Goal: Task Accomplishment & Management: Manage account settings

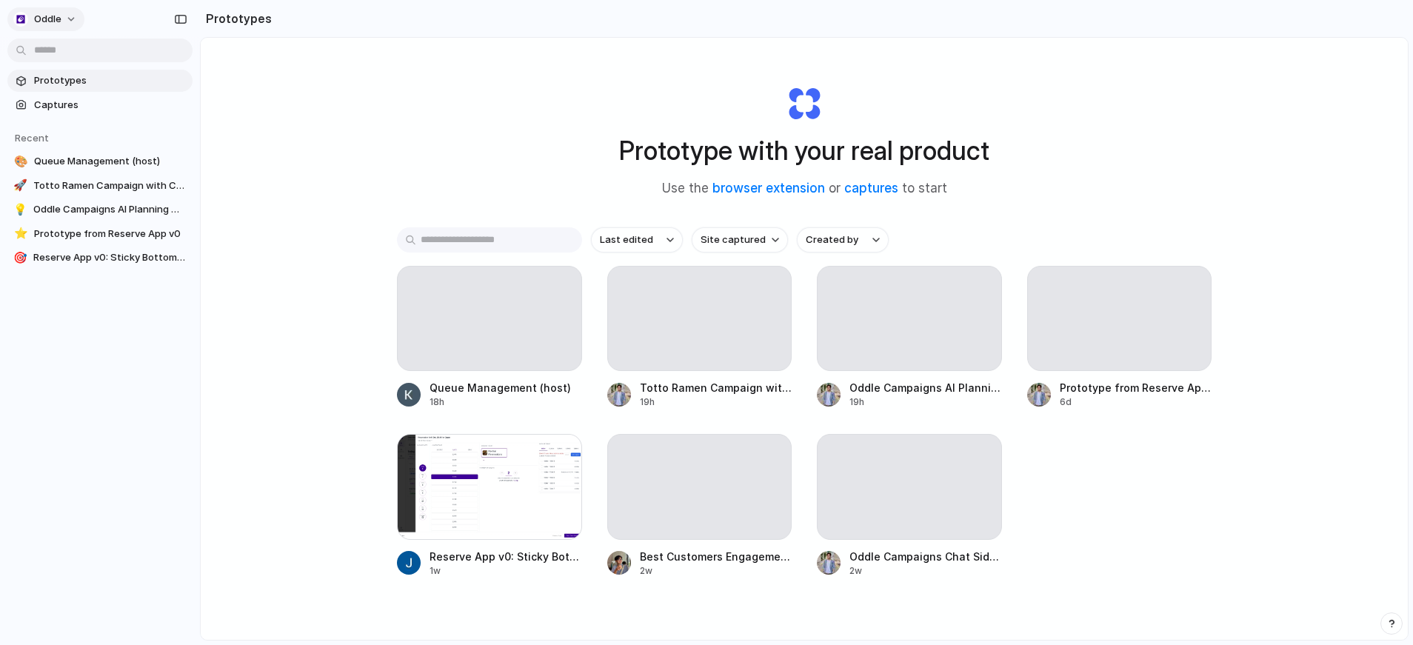
click at [53, 16] on span "Oddle" at bounding box center [47, 19] width 27 height 15
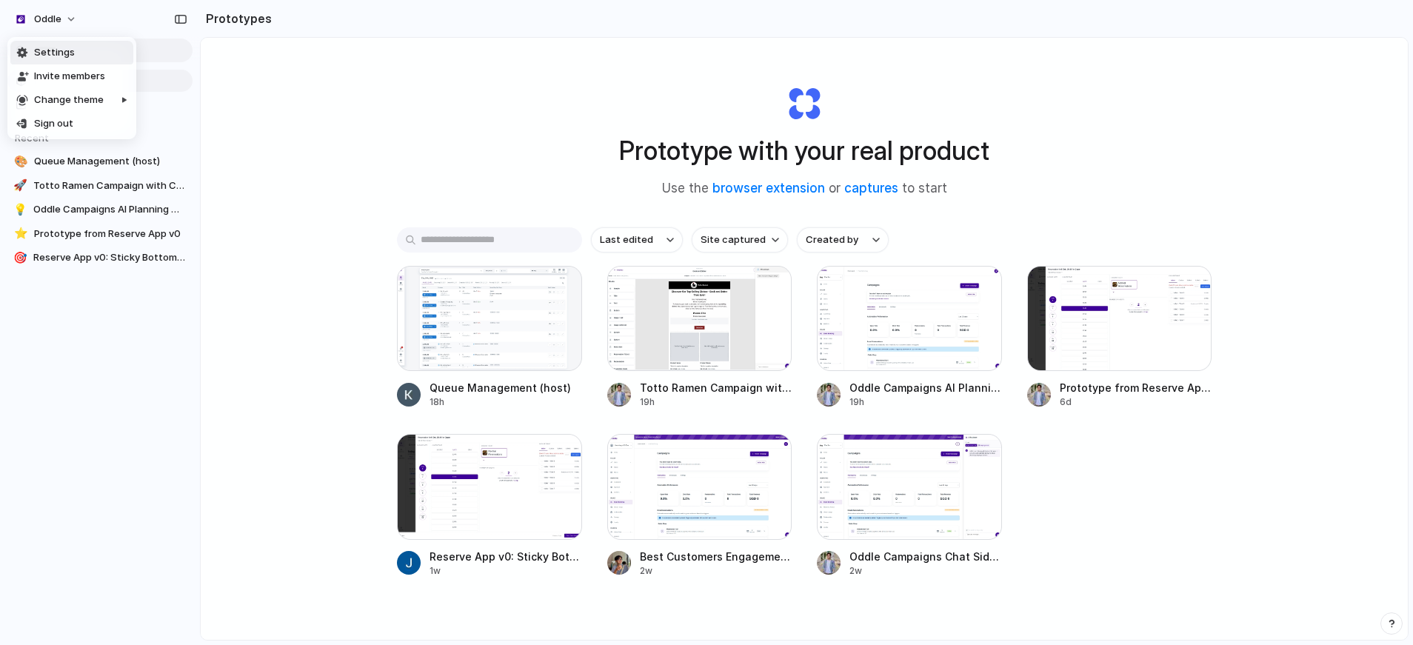
click at [70, 47] on span "Settings" at bounding box center [54, 52] width 41 height 15
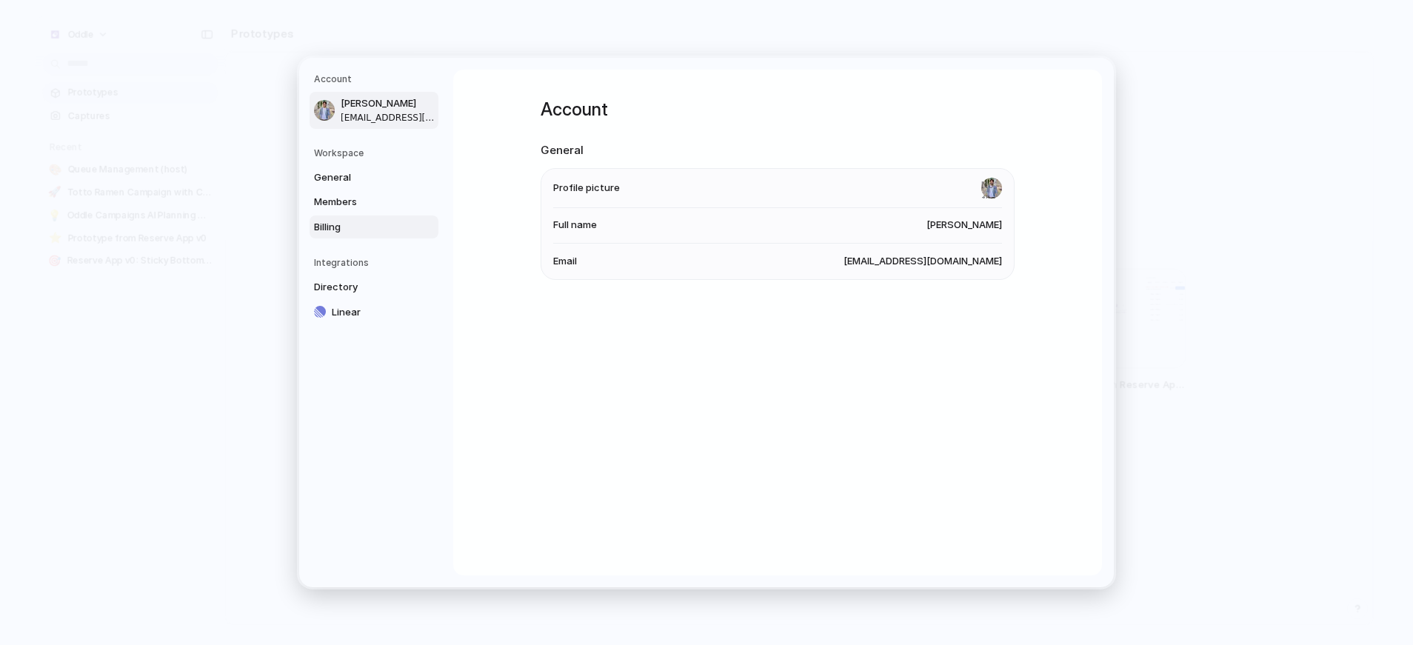
click at [368, 226] on span "Billing" at bounding box center [361, 227] width 95 height 15
